Goal: Information Seeking & Learning: Learn about a topic

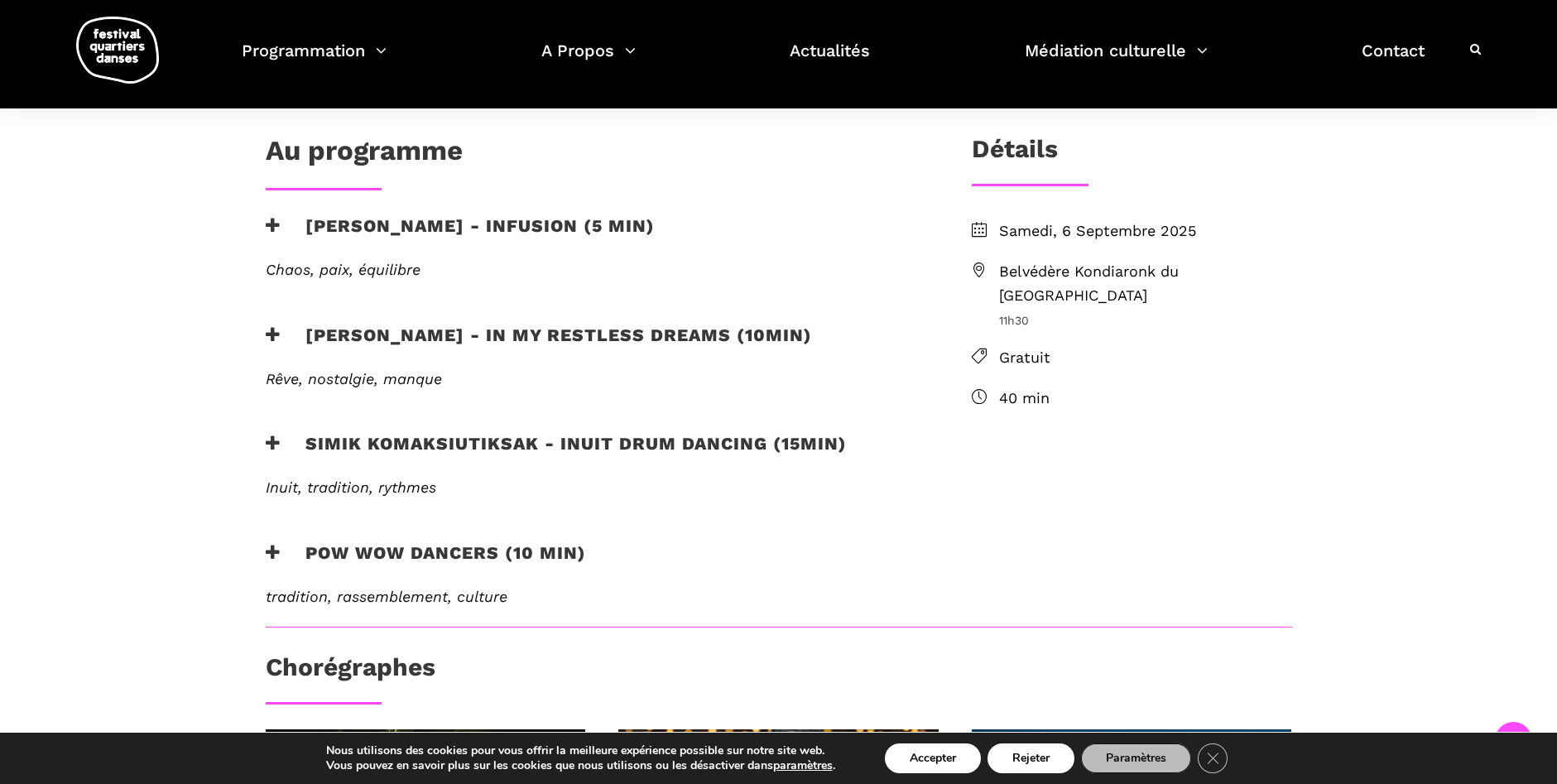
scroll to position [414, 0]
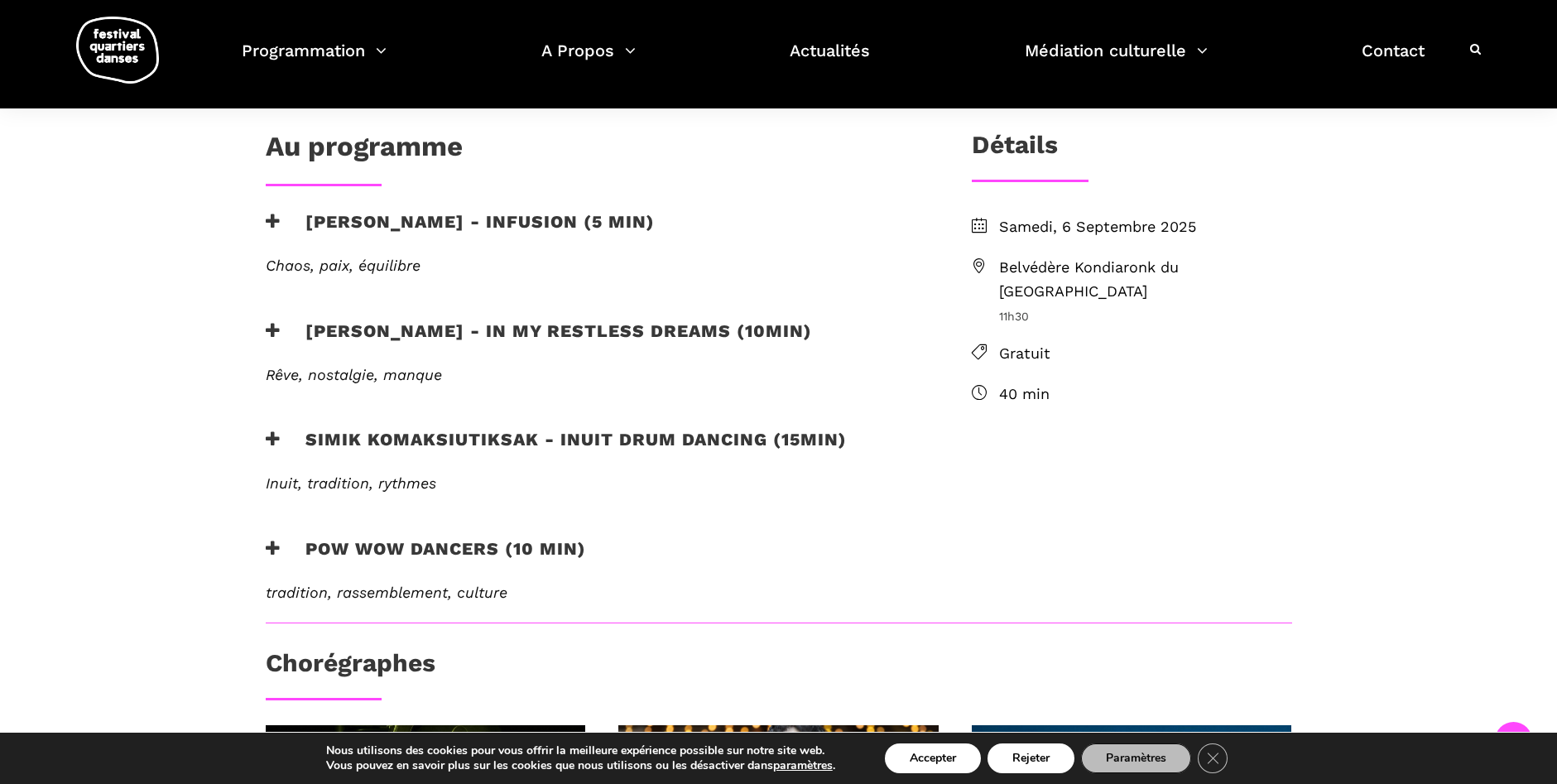
click at [269, 221] on icon at bounding box center [273, 221] width 15 height 18
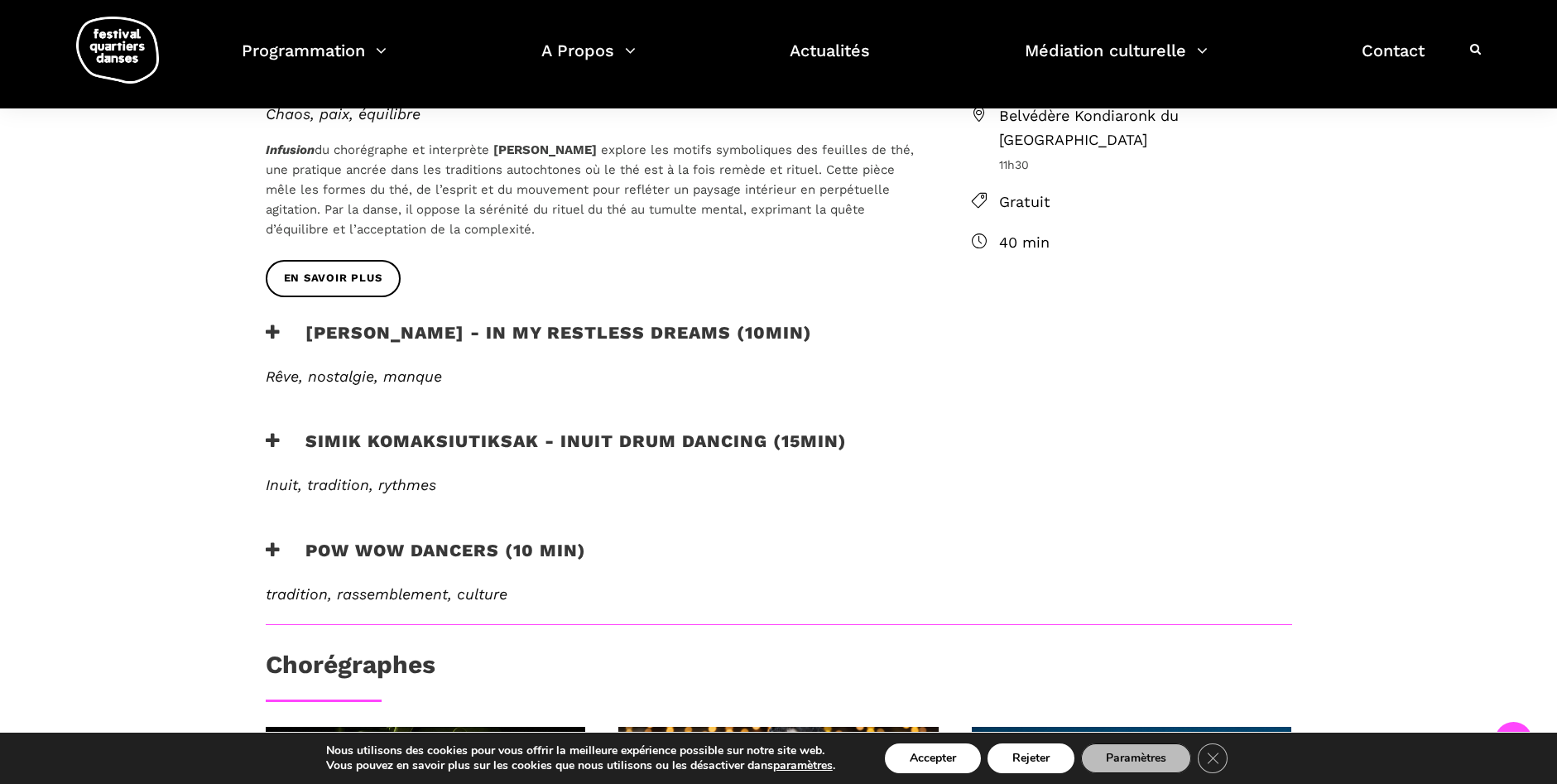
scroll to position [579, 0]
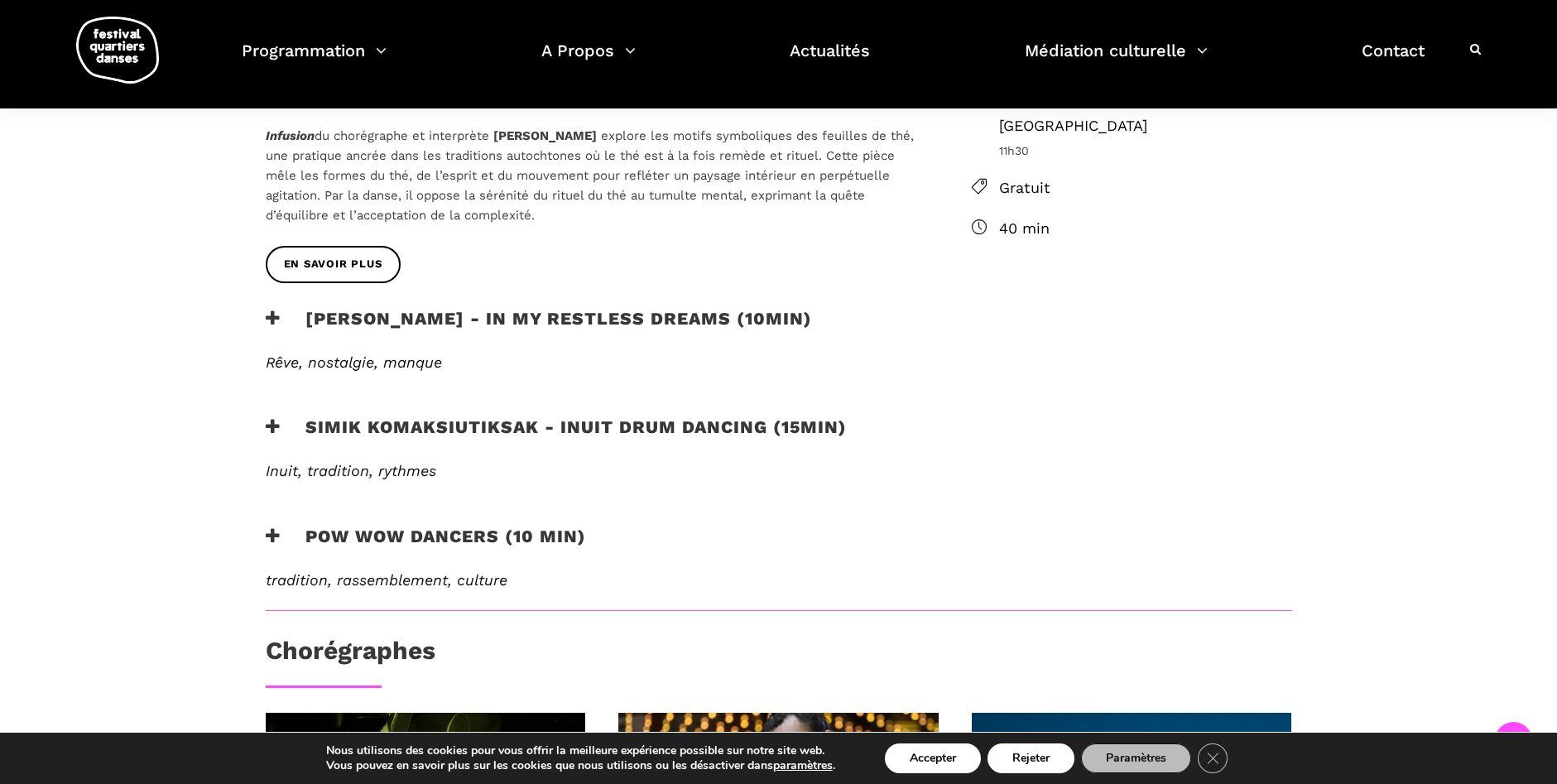
click at [266, 318] on icon at bounding box center [273, 318] width 15 height 18
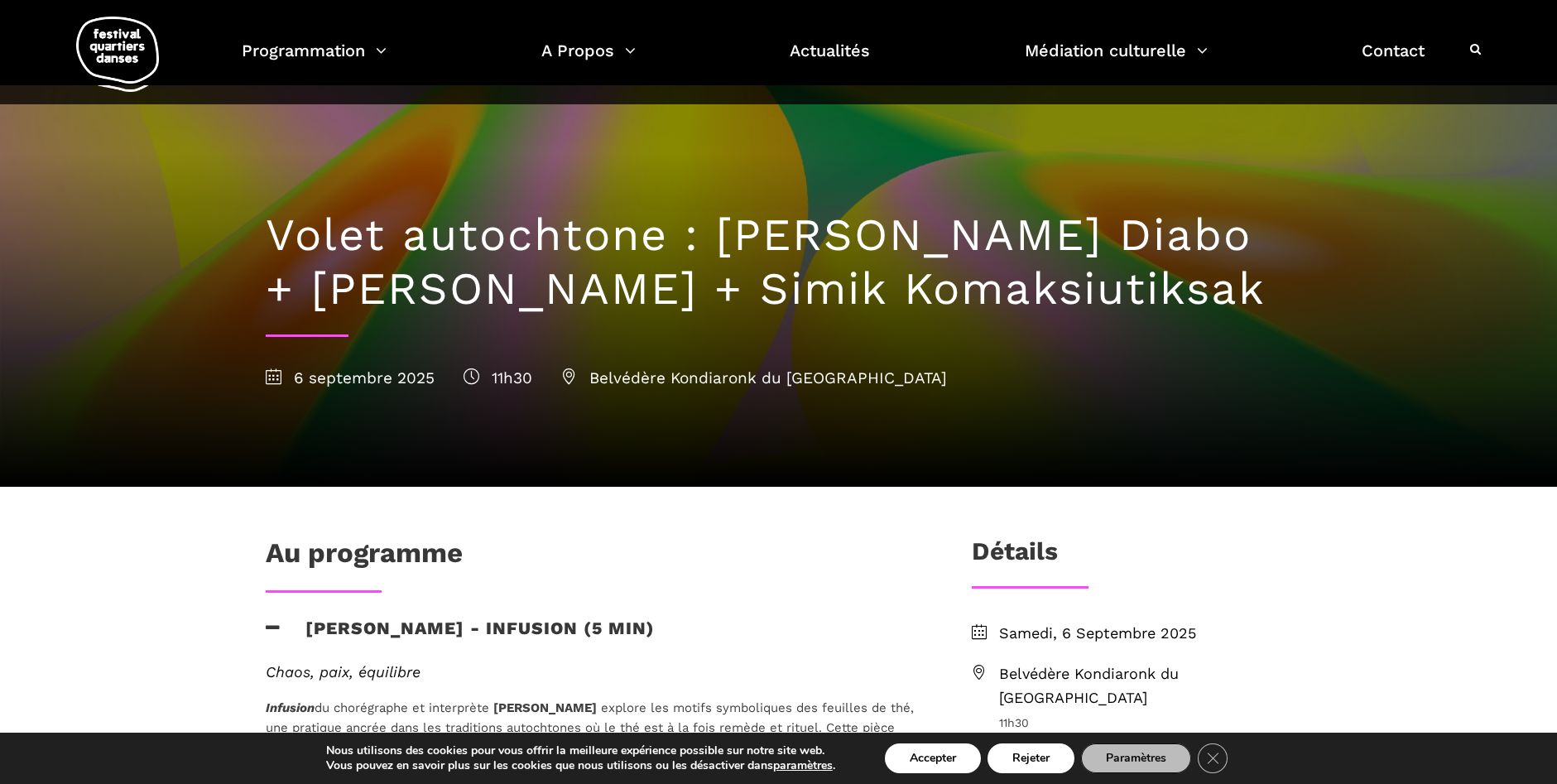
scroll to position [0, 0]
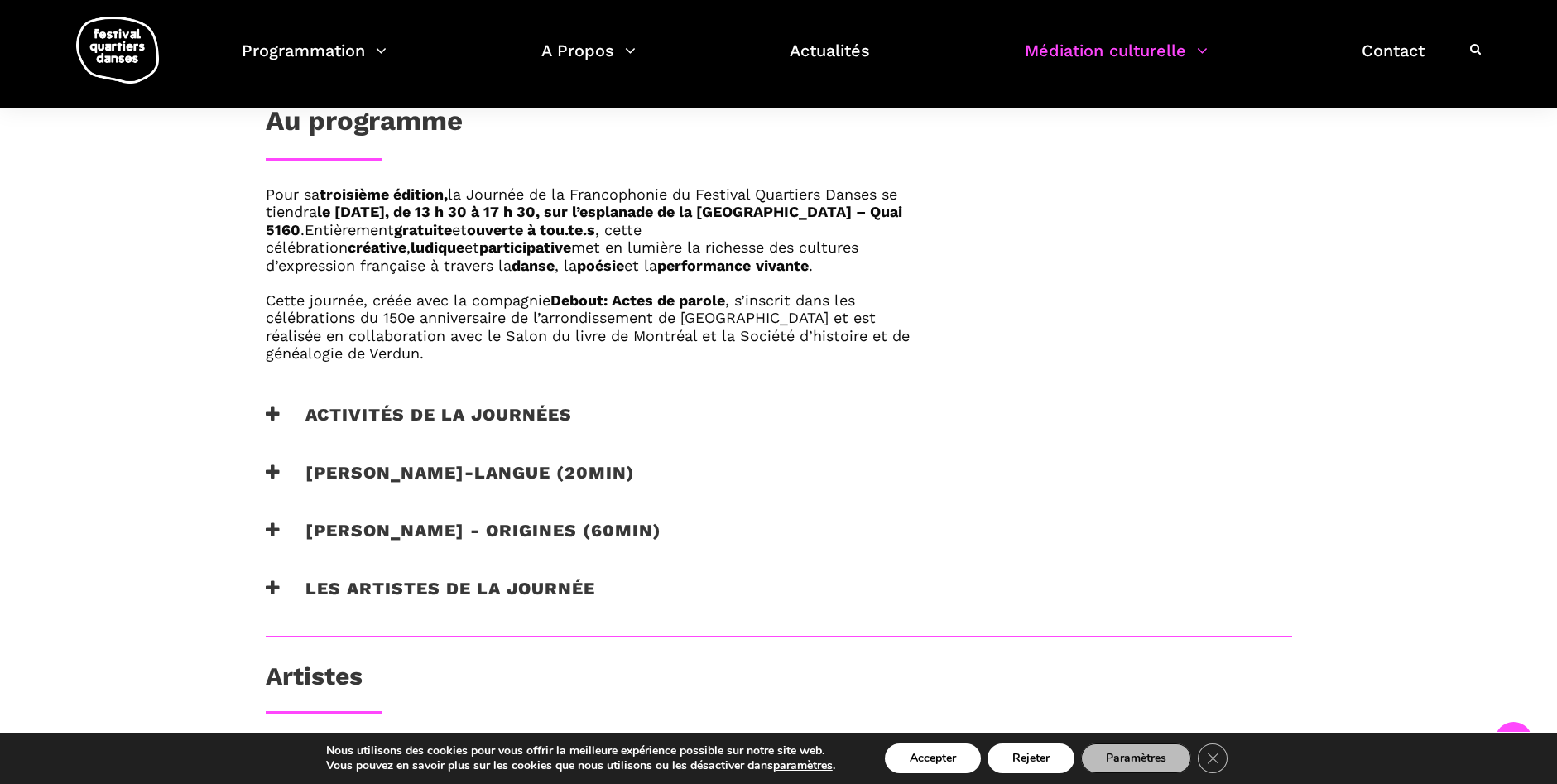
scroll to position [993, 0]
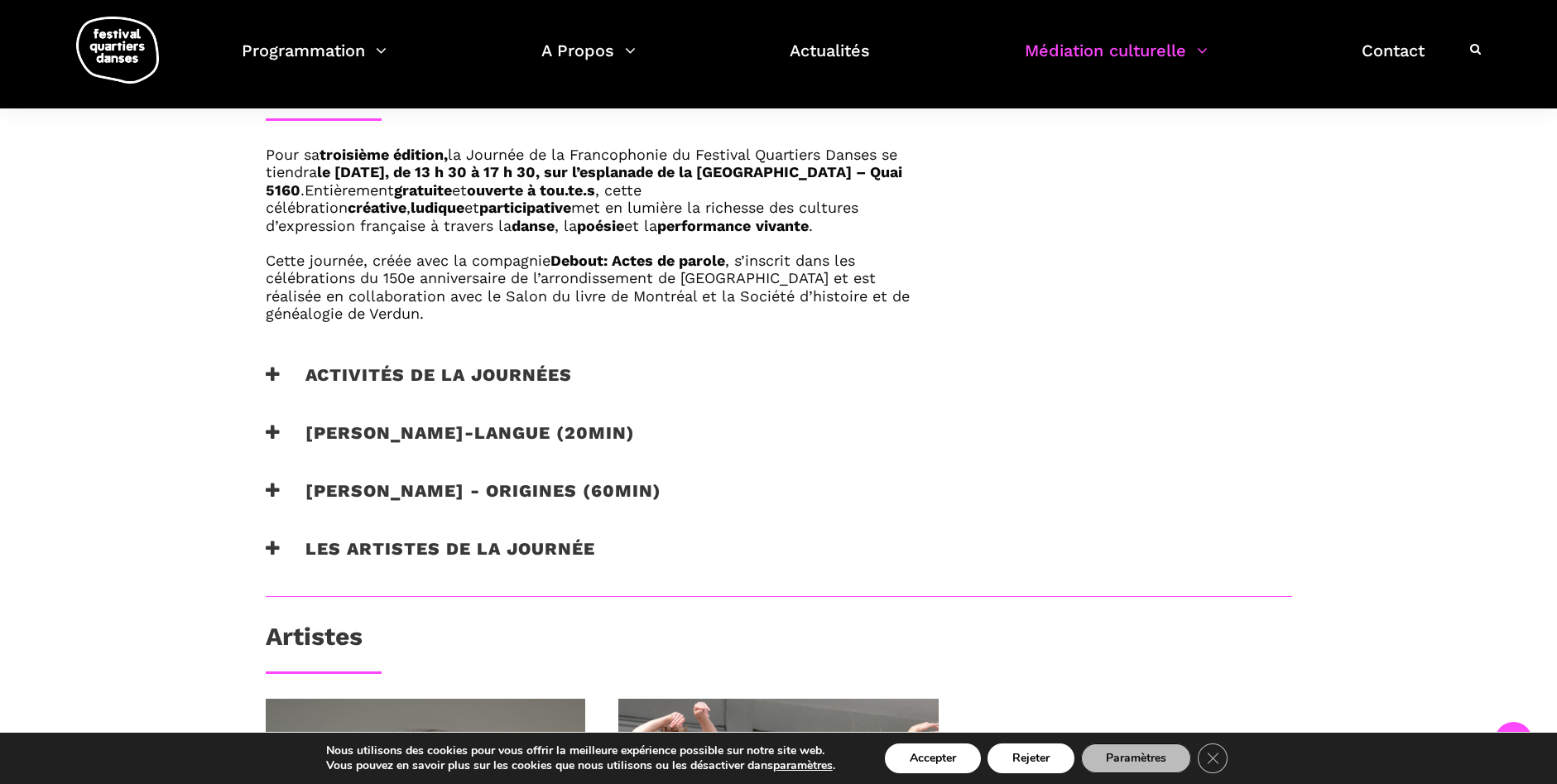
click at [273, 366] on icon at bounding box center [273, 374] width 15 height 18
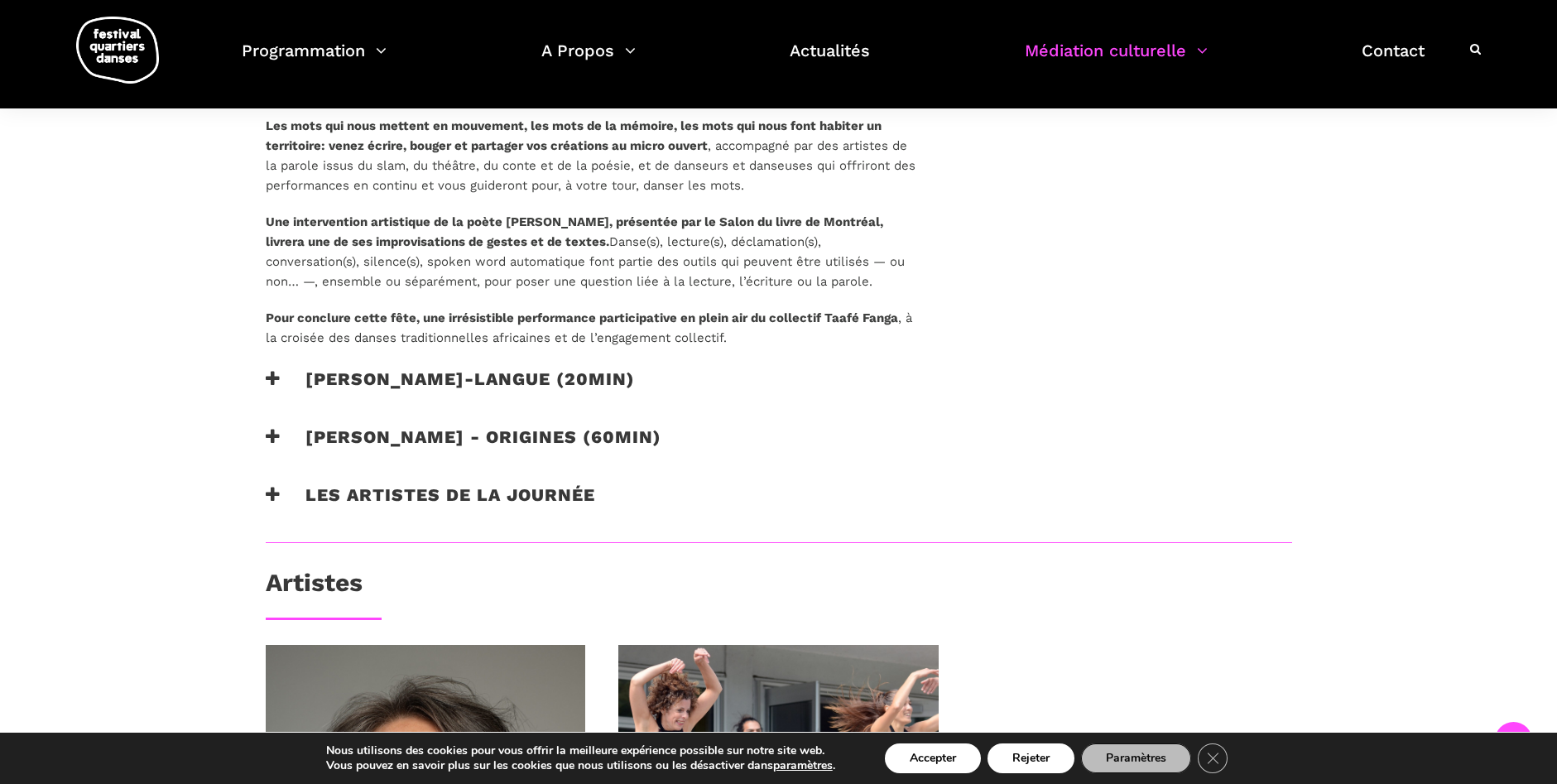
scroll to position [1324, 0]
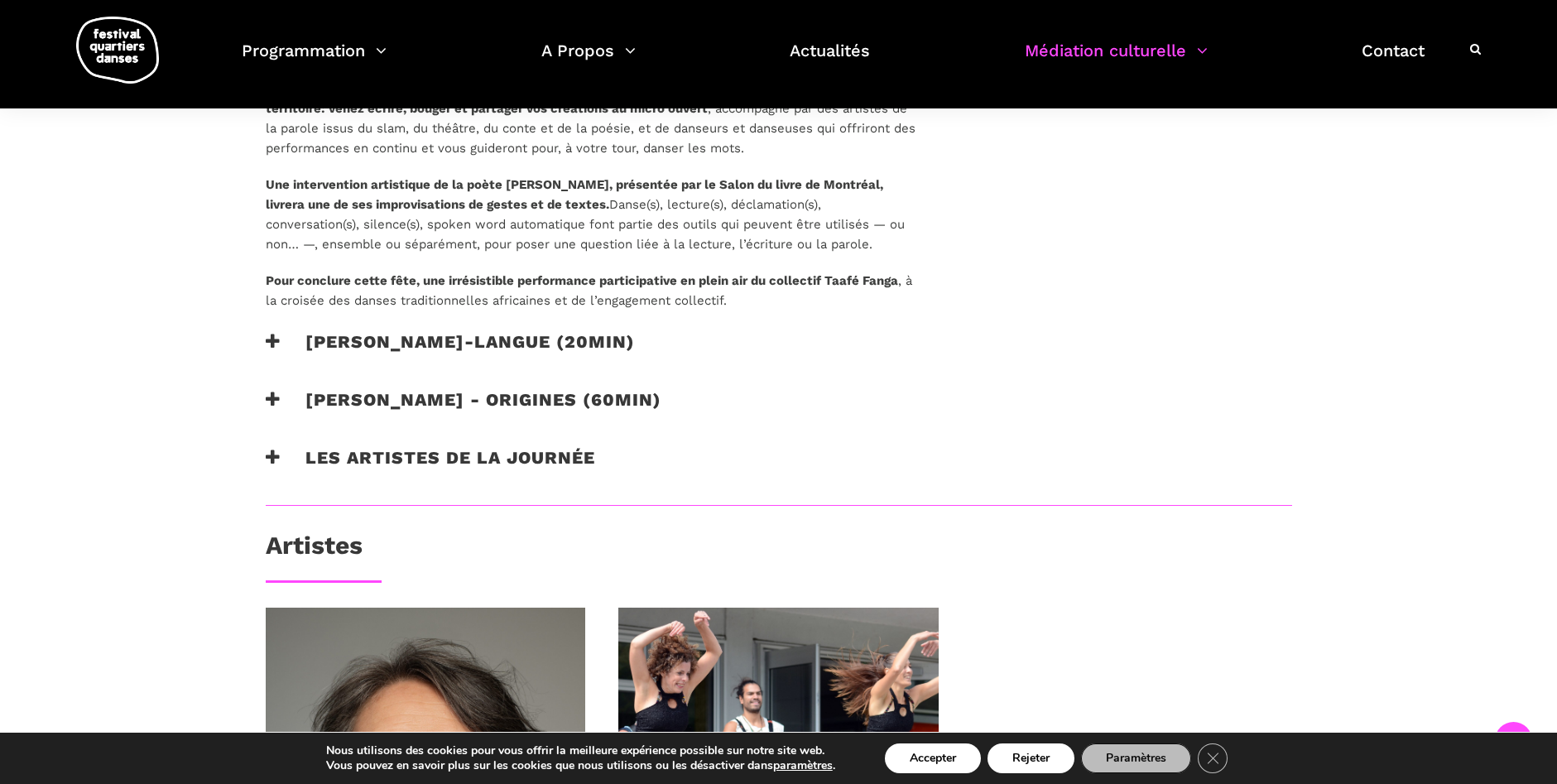
click at [274, 338] on icon at bounding box center [273, 341] width 15 height 18
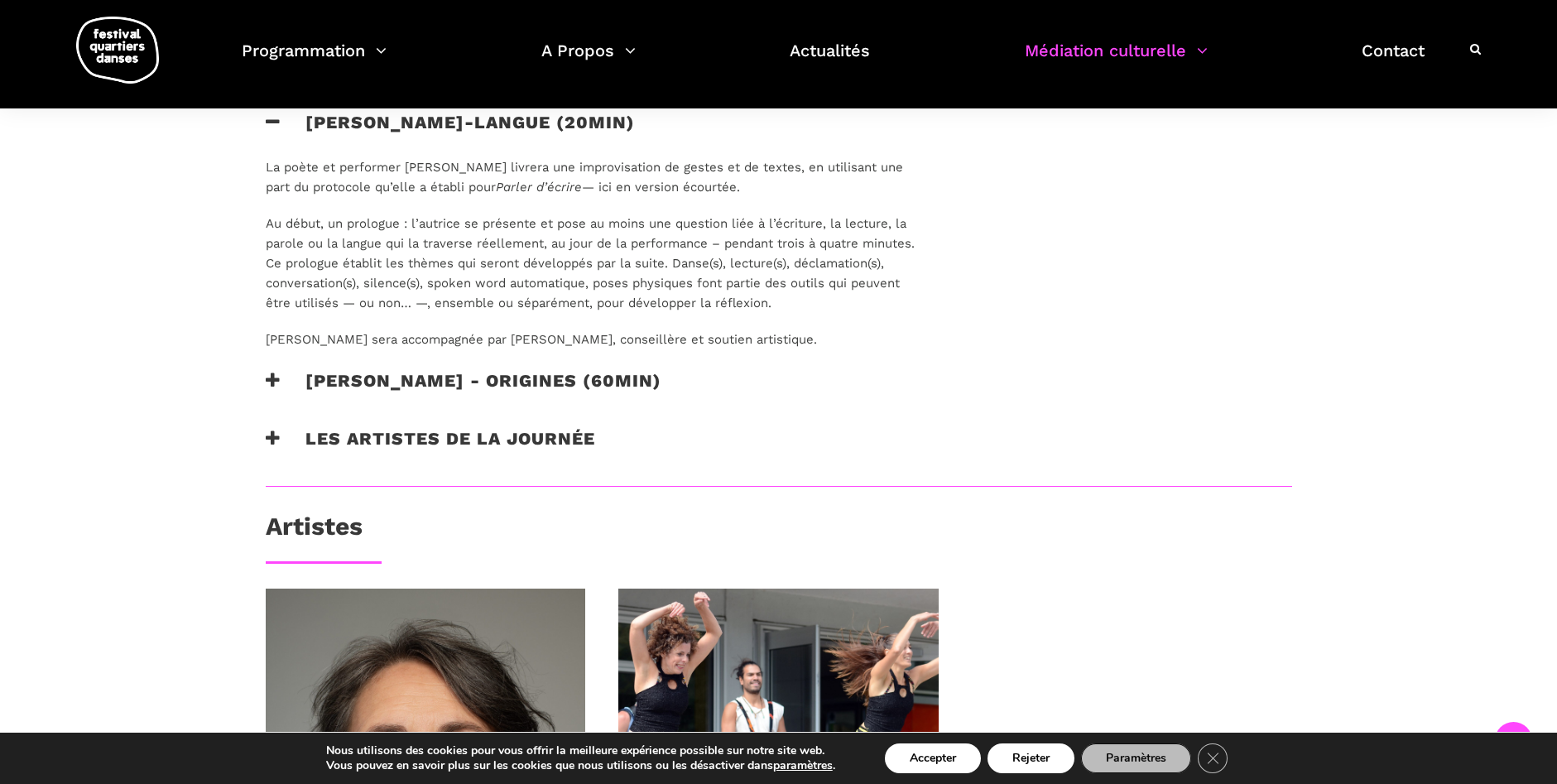
scroll to position [1572, 0]
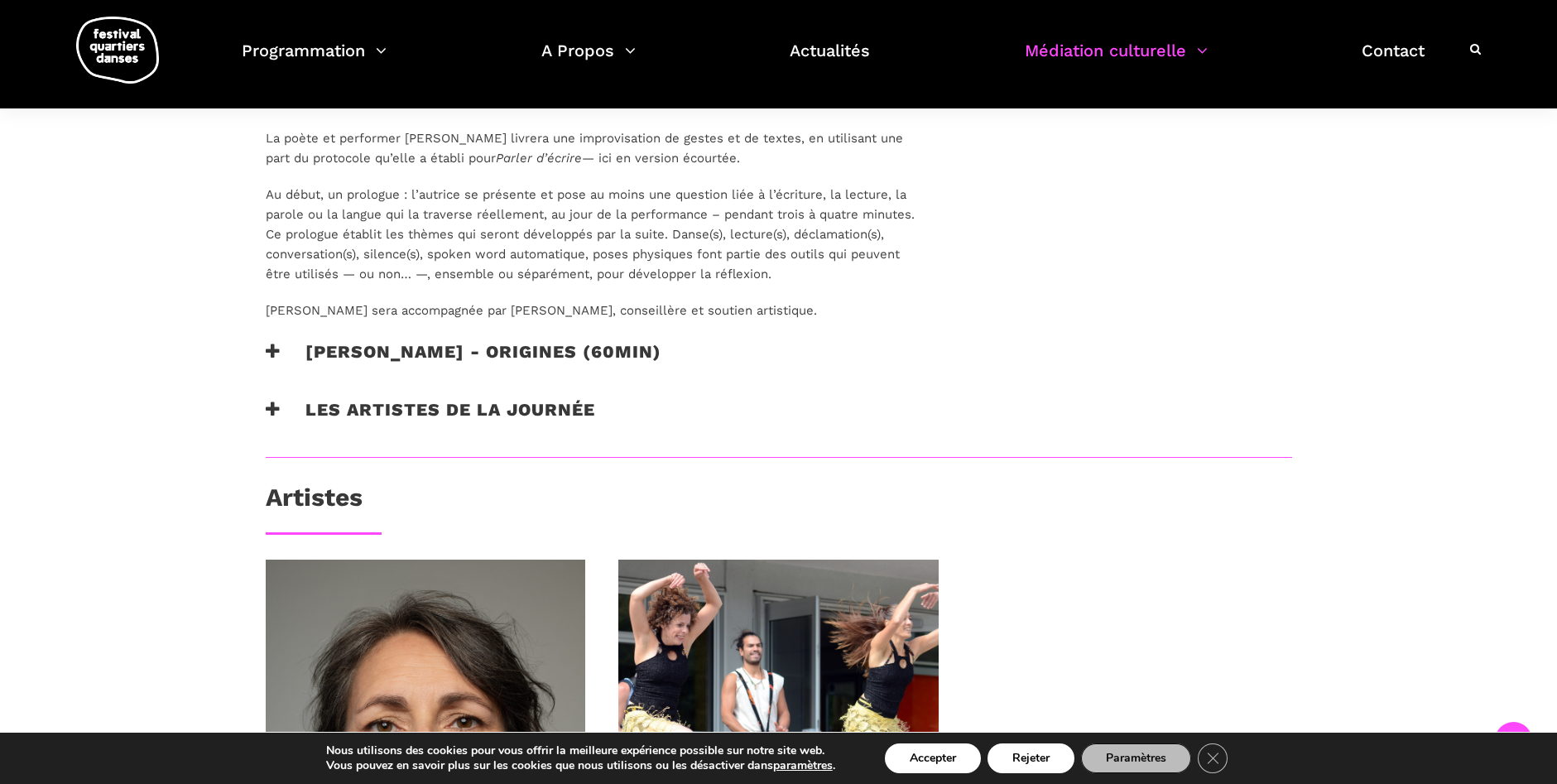
click at [266, 356] on icon at bounding box center [273, 352] width 15 height 18
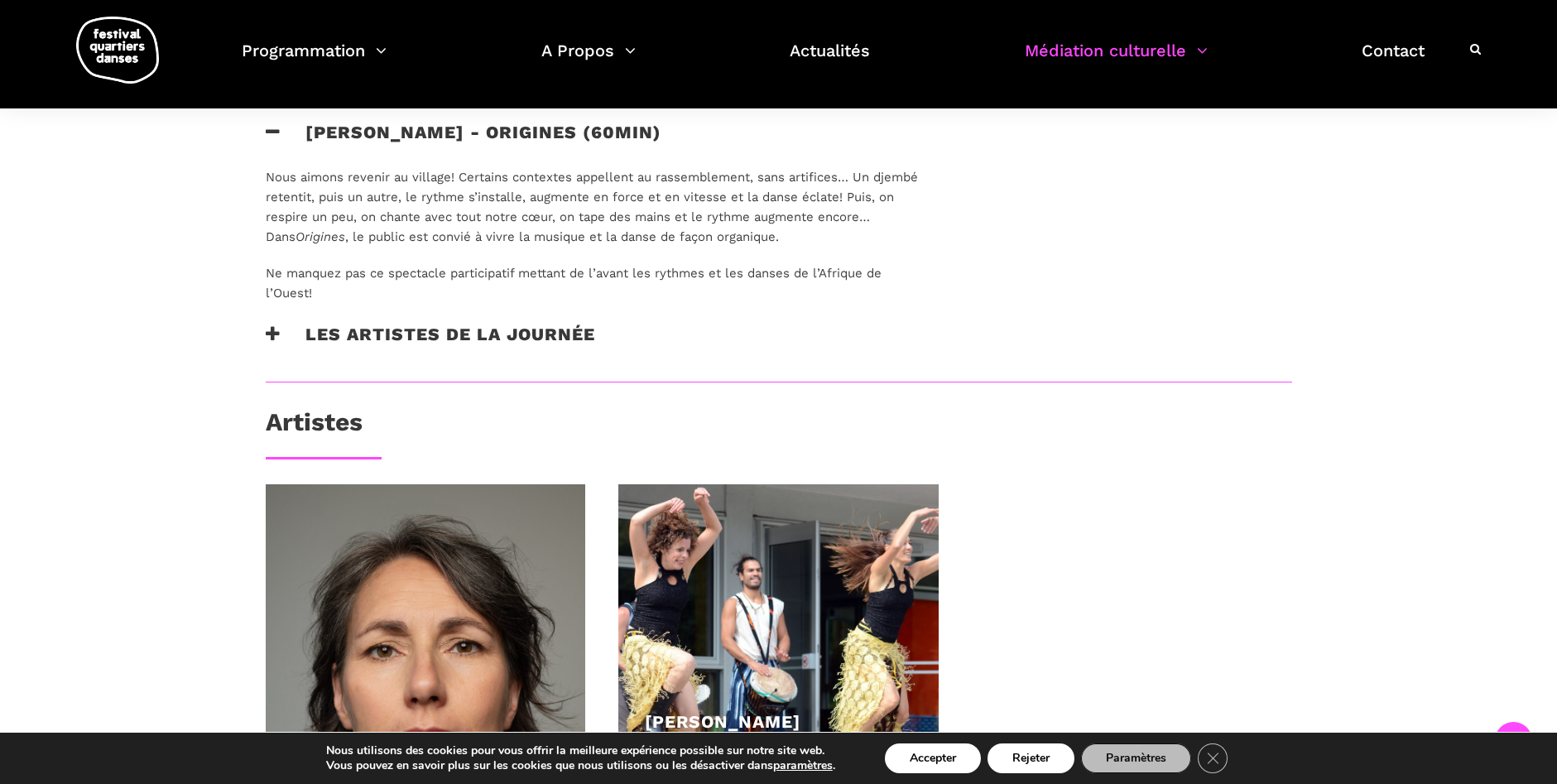
scroll to position [1820, 0]
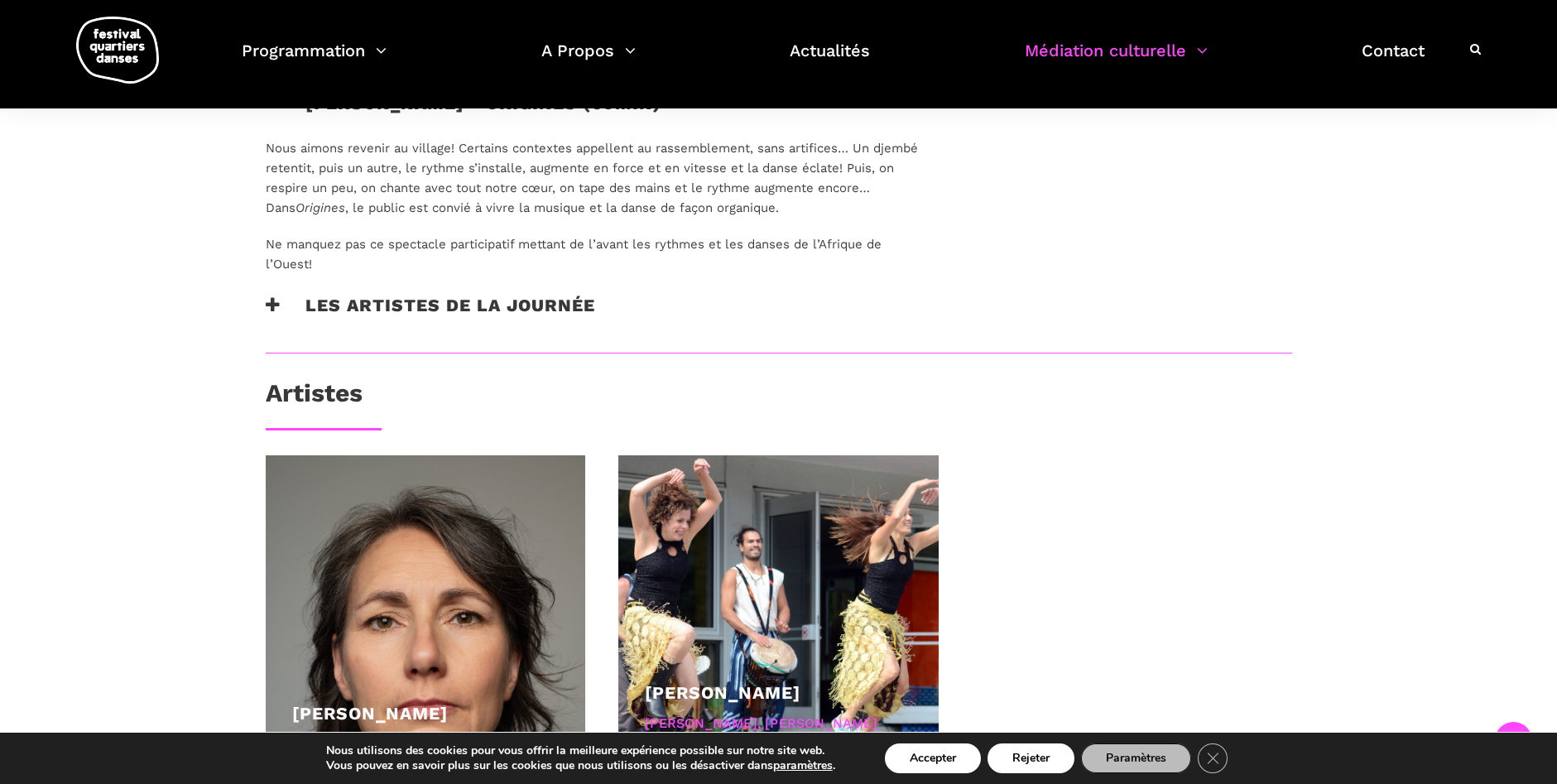
click at [272, 308] on icon at bounding box center [273, 305] width 15 height 18
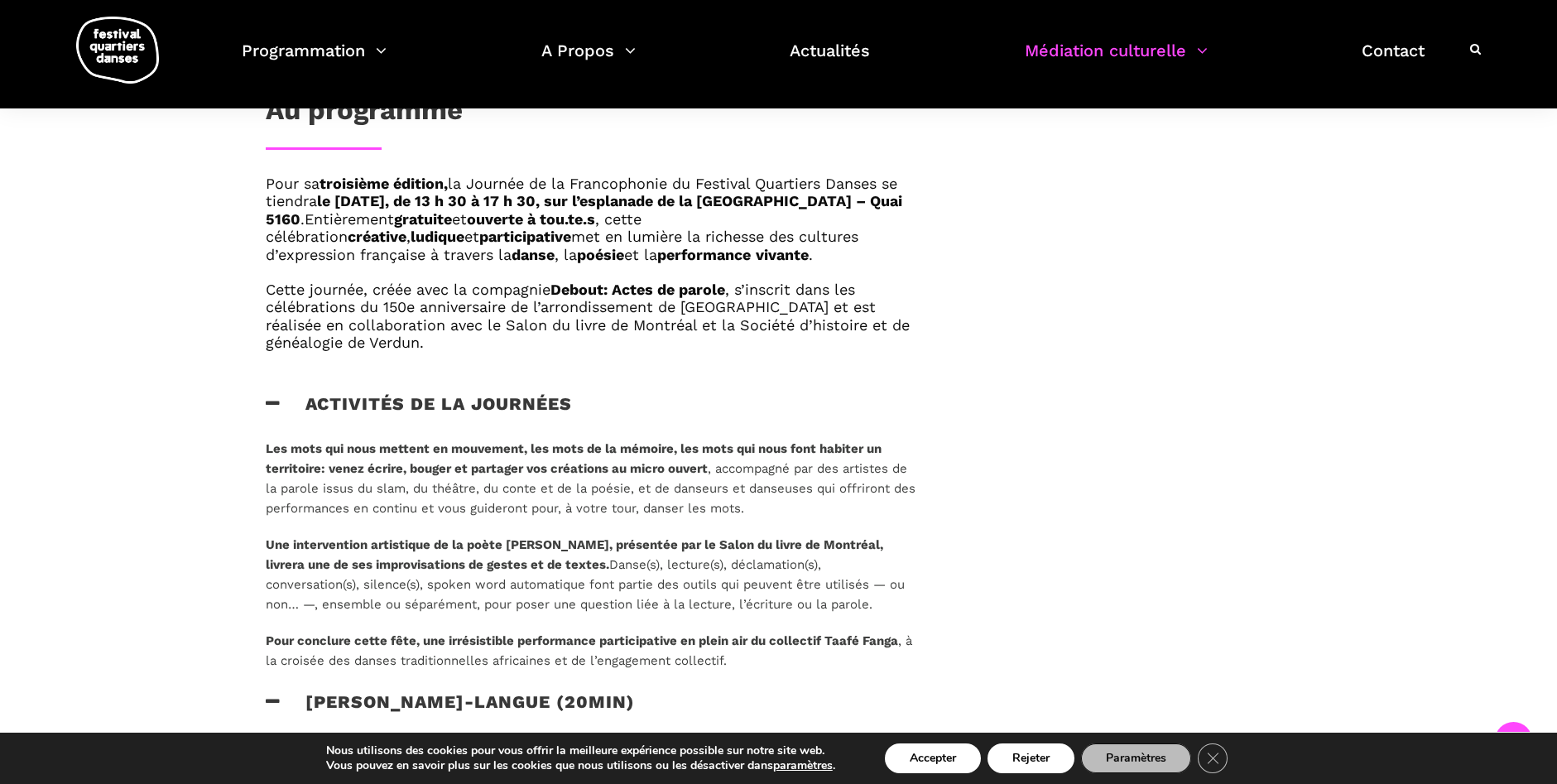
scroll to position [993, 0]
